Goal: Information Seeking & Learning: Find specific fact

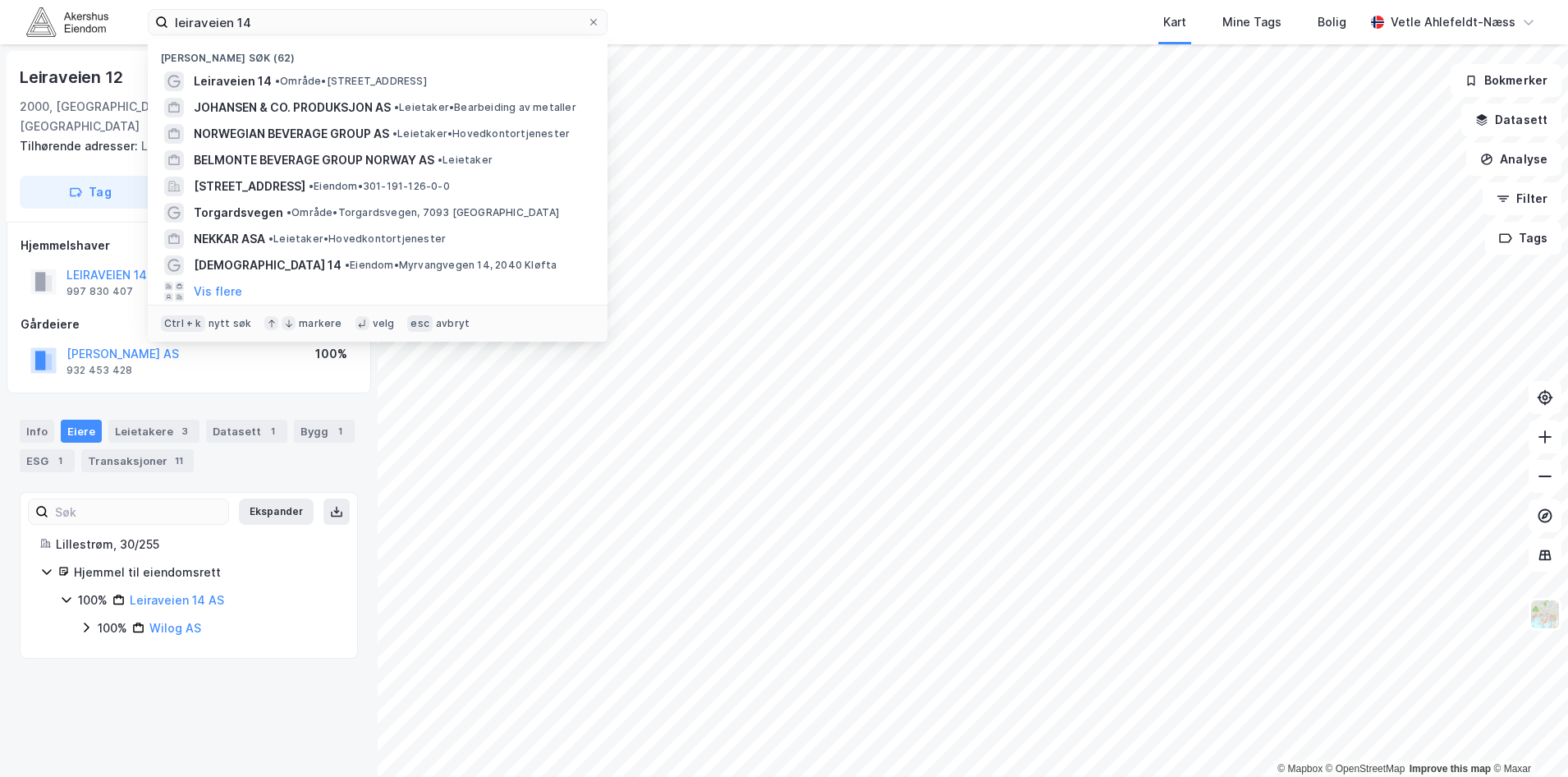
click at [290, 31] on input "leiraveien 14" at bounding box center [378, 22] width 418 height 24
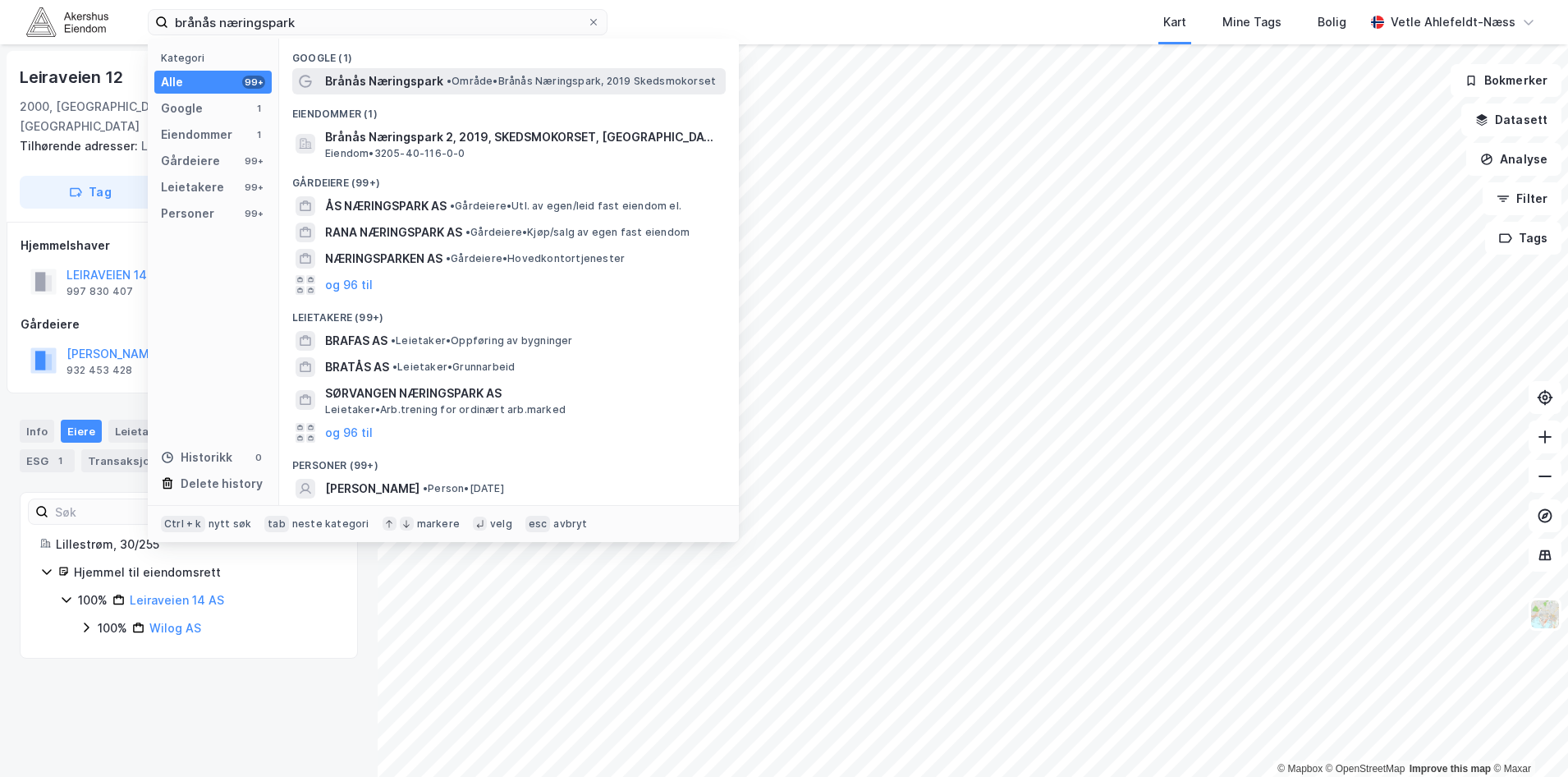
type input "brånås næringspark"
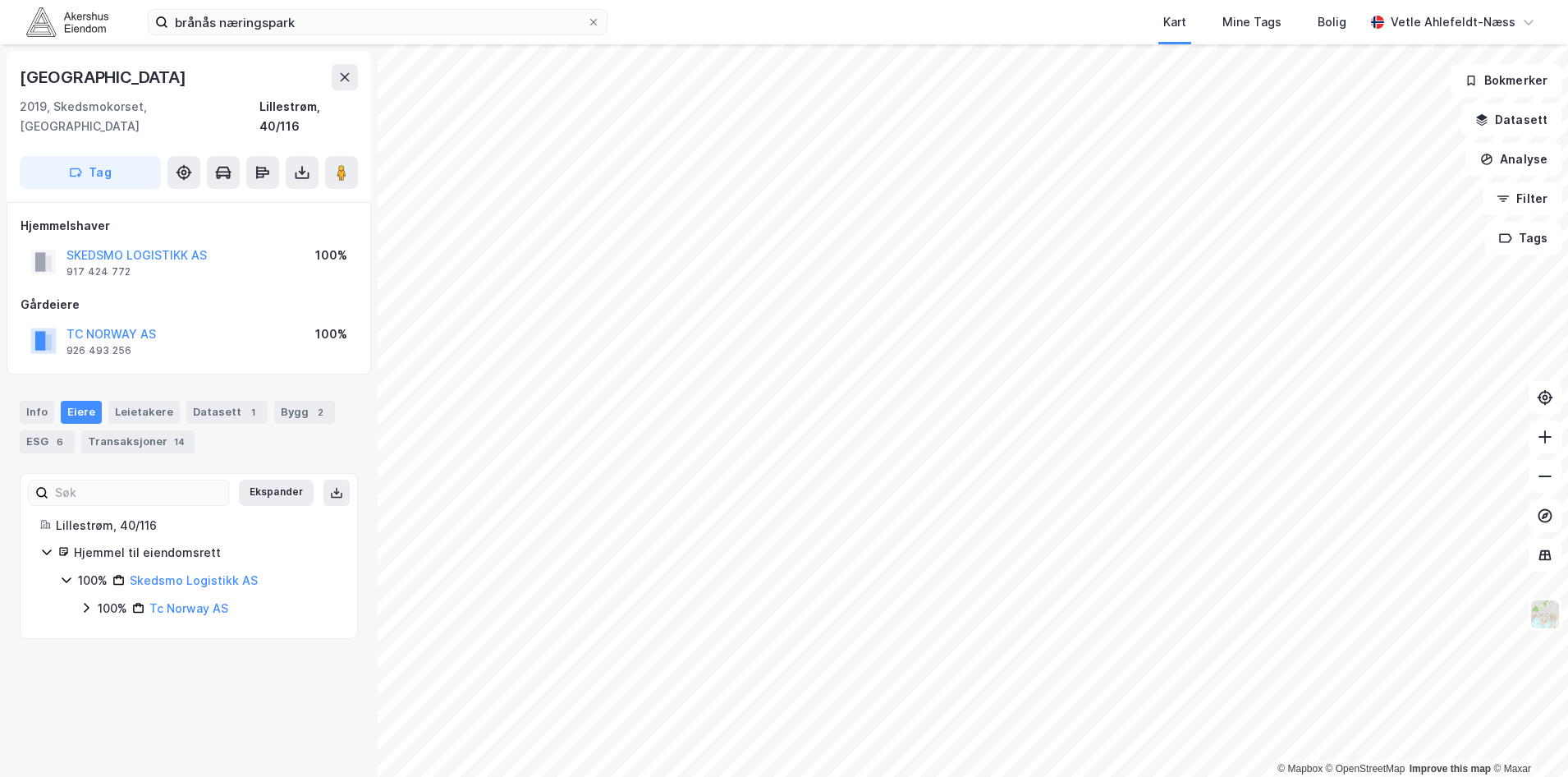
click at [94, 598] on div "100% Tc [GEOGRAPHIC_DATA] AS" at bounding box center [208, 608] width 258 height 20
